Goal: Check status: Check status

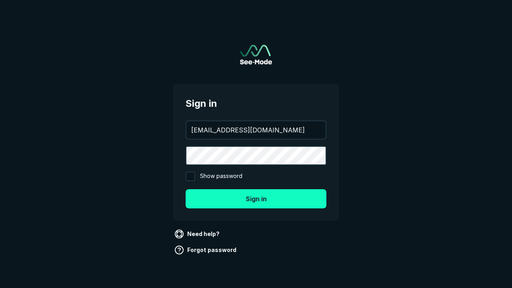
click at [256, 198] on button "Sign in" at bounding box center [256, 198] width 141 height 19
